Goal: Answer question/provide support: Answer question/provide support

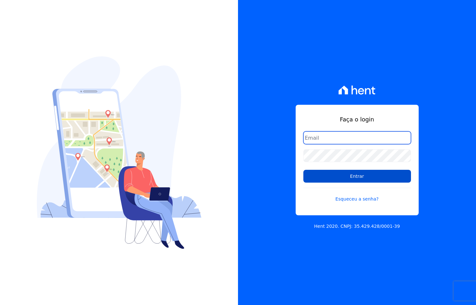
type input "[EMAIL_ADDRESS][DOMAIN_NAME]"
click at [340, 176] on input "Entrar" at bounding box center [358, 176] width 108 height 13
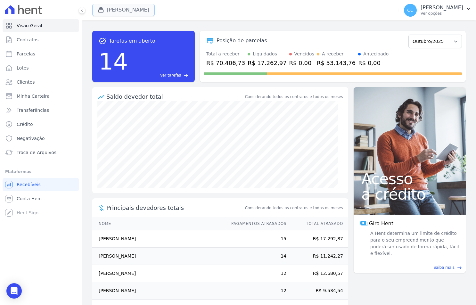
click at [129, 8] on button "Vivenci Guaianases" at bounding box center [123, 10] width 63 height 12
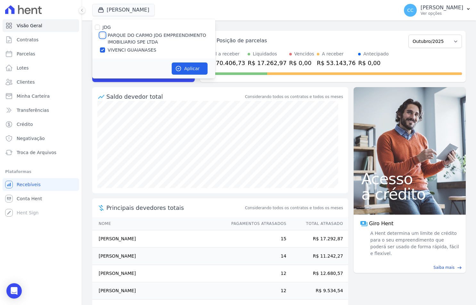
click at [102, 34] on input "PARQUE DO CARMO JDG EMPREENDIMENTO IMOBILIARIO SPE LTDA" at bounding box center [102, 35] width 5 height 5
checkbox input "true"
click at [104, 50] on input "VIVENCI GUAIANASES" at bounding box center [102, 49] width 5 height 5
checkbox input "false"
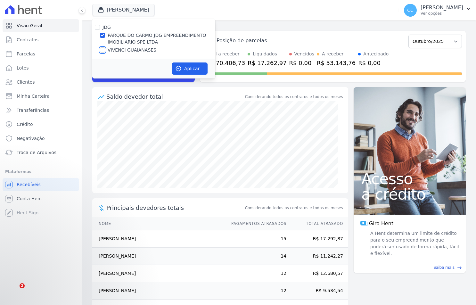
checkbox input "false"
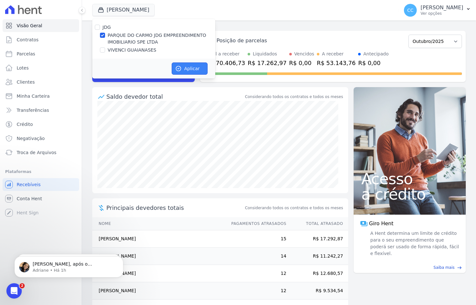
click at [181, 66] on icon "button" at bounding box center [178, 68] width 6 height 6
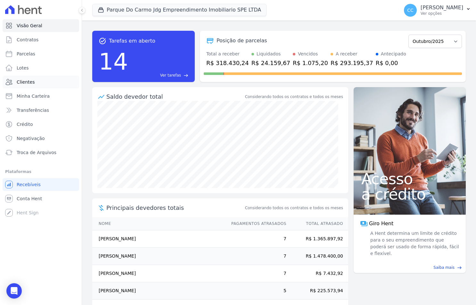
click at [44, 79] on link "Clientes" at bounding box center [41, 82] width 77 height 13
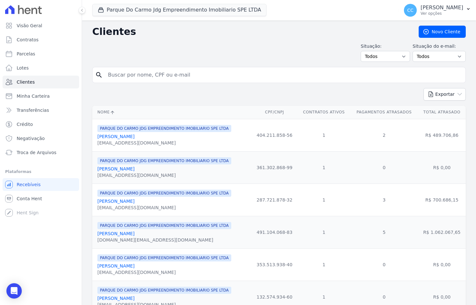
click at [153, 68] on div "search" at bounding box center [279, 75] width 374 height 16
click at [155, 73] on input "search" at bounding box center [283, 75] width 359 height 13
type input "henrique"
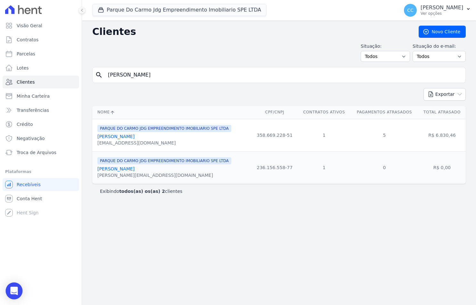
click at [12, 294] on icon "Open Intercom Messenger" at bounding box center [14, 291] width 8 height 8
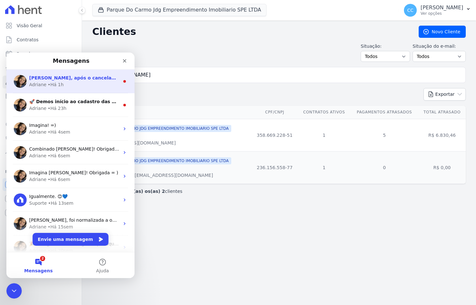
click at [46, 88] on div "Adriane • Há 1h" at bounding box center [74, 84] width 90 height 7
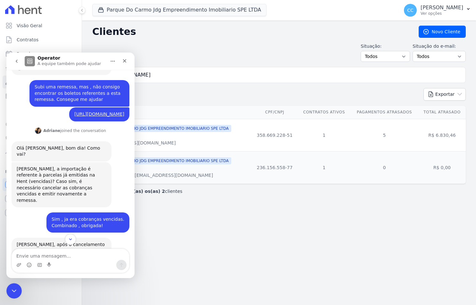
scroll to position [87, 0]
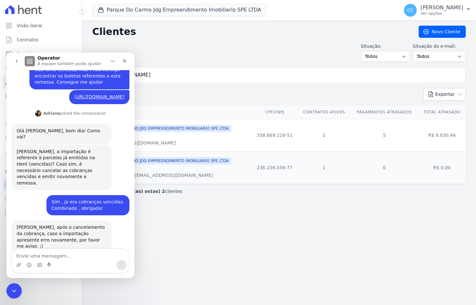
click at [45, 259] on textarea "Envie uma mensagem..." at bounding box center [70, 254] width 117 height 11
click at [47, 255] on textarea "Envie uma mensagem..." at bounding box center [70, 254] width 117 height 11
type textarea "oK!"
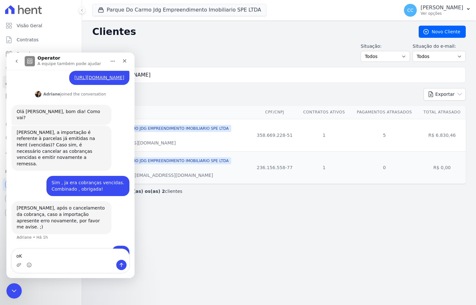
type textarea "o"
type textarea "Obrigada :)"
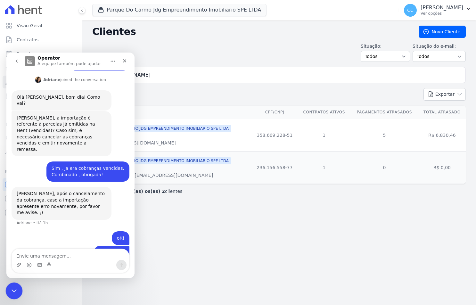
drag, startPoint x: 13, startPoint y: 288, endPoint x: 7, endPoint y: 562, distance: 273.9
click at [14, 288] on icon "Encerramento do Messenger da Intercom" at bounding box center [13, 290] width 8 height 8
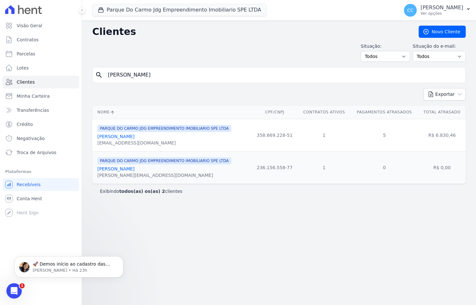
scroll to position [0, 0]
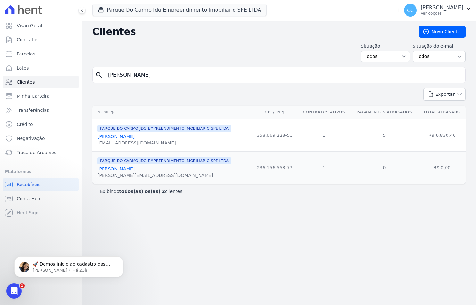
click at [122, 135] on link "Henrique Santos Alcantara" at bounding box center [115, 136] width 37 height 5
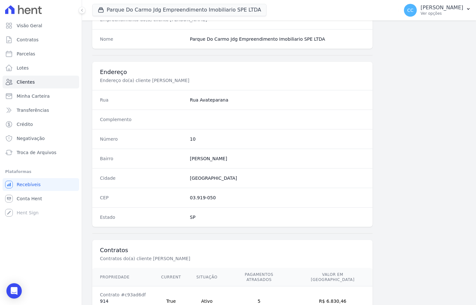
scroll to position [295, 0]
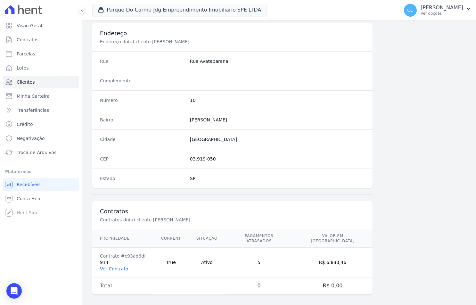
click at [114, 266] on link "Ver Contrato" at bounding box center [114, 268] width 28 height 5
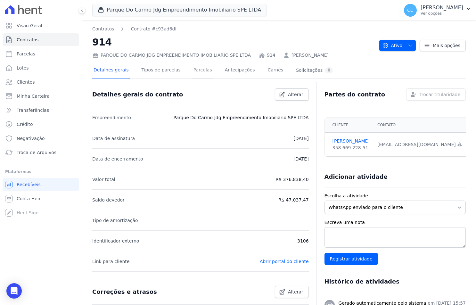
click at [192, 75] on link "Parcelas" at bounding box center [202, 70] width 21 height 17
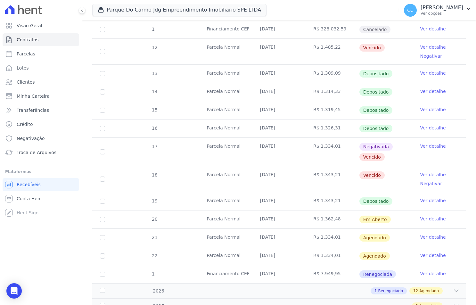
scroll to position [160, 0]
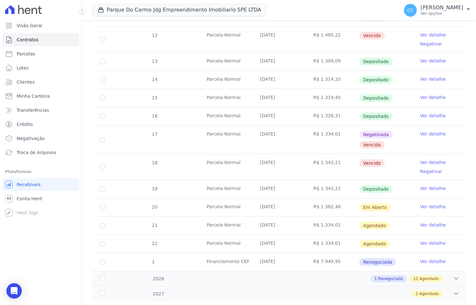
click at [425, 206] on link "Ver detalhe" at bounding box center [433, 207] width 26 height 6
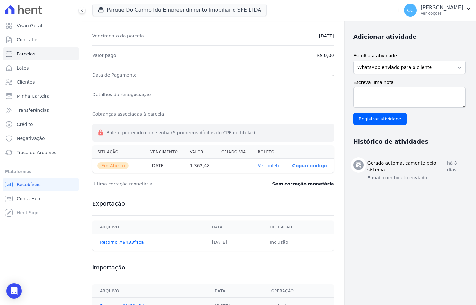
scroll to position [156, 0]
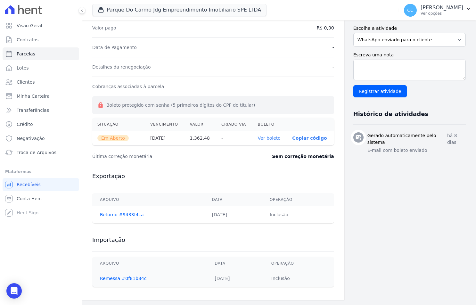
click at [263, 139] on link "Ver boleto" at bounding box center [269, 138] width 23 height 5
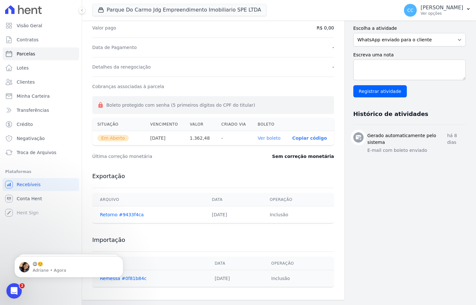
scroll to position [0, 0]
click at [42, 270] on p "Adriane • Agora" at bounding box center [74, 271] width 83 height 6
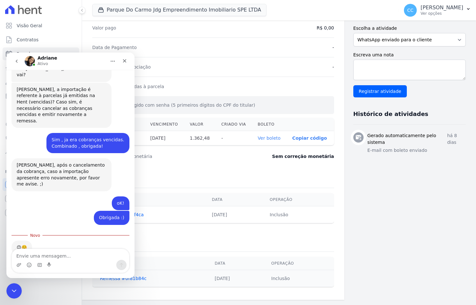
scroll to position [150, 0]
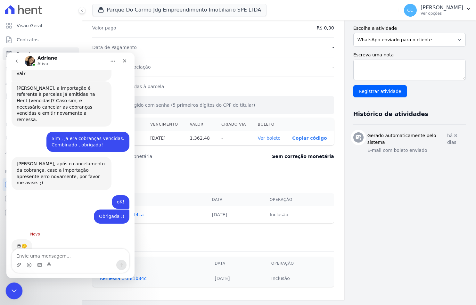
click at [13, 294] on div "Encerramento do Messenger da Intercom" at bounding box center [12, 289] width 15 height 15
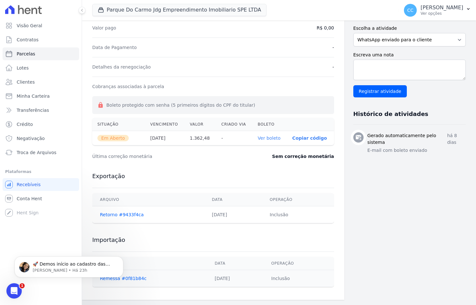
scroll to position [0, 0]
